Goal: Check status

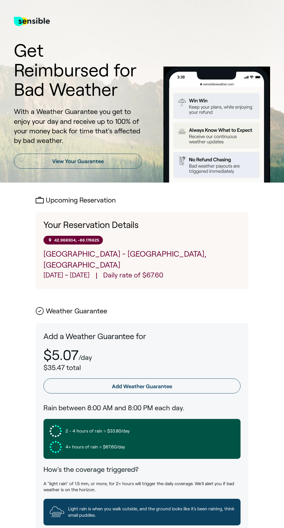
scroll to position [45, 0]
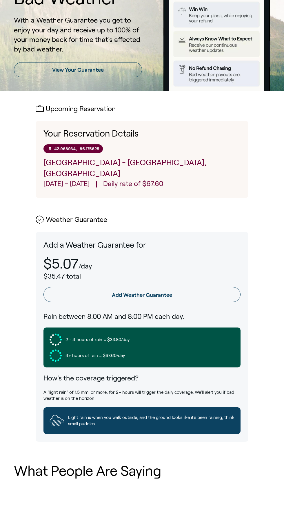
scroll to position [90, 0]
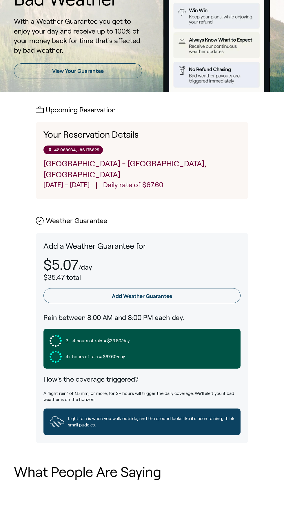
click at [184, 180] on p "[GEOGRAPHIC_DATA] - [GEOGRAPHIC_DATA], [GEOGRAPHIC_DATA]" at bounding box center [141, 169] width 197 height 22
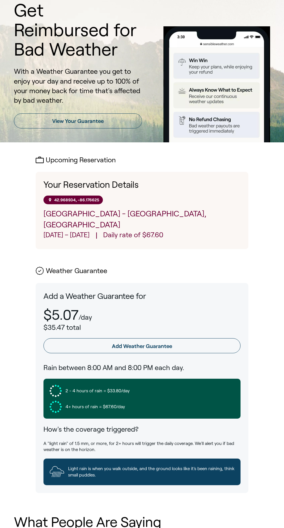
scroll to position [0, 0]
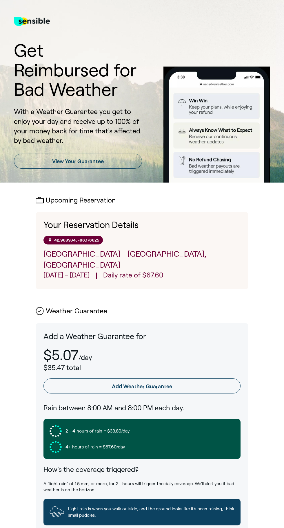
click at [61, 204] on h2 "Upcoming Reservation" at bounding box center [142, 200] width 212 height 8
click at [32, 323] on div "Upcoming Reservation Your Reservation Details 42.968934, -86.176625 Grand Haven…" at bounding box center [142, 364] width 256 height 337
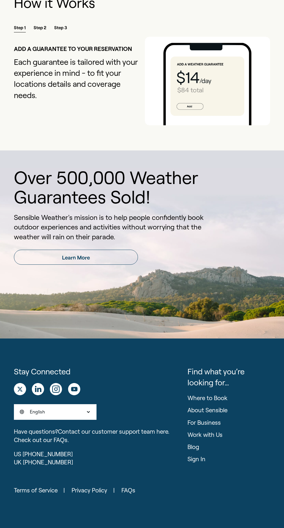
scroll to position [1105, 0]
